Goal: Find specific page/section: Find specific page/section

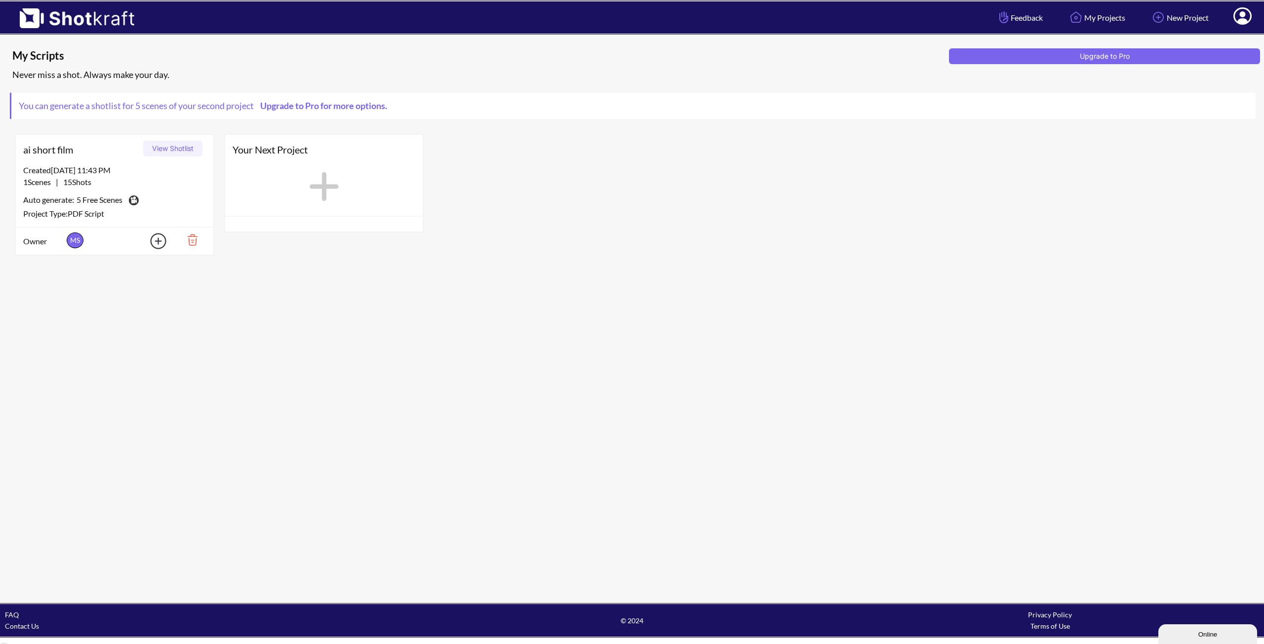
click at [178, 148] on button "View Shotlist" at bounding box center [172, 149] width 59 height 16
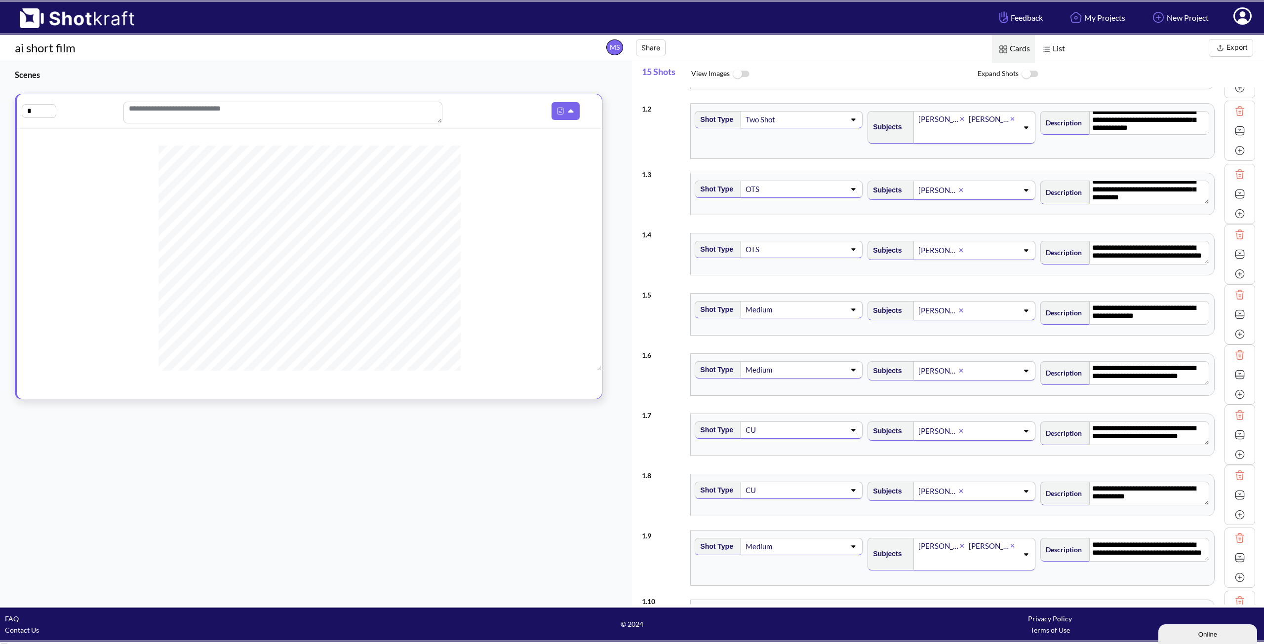
scroll to position [9, 0]
